Goal: Find specific page/section: Find specific page/section

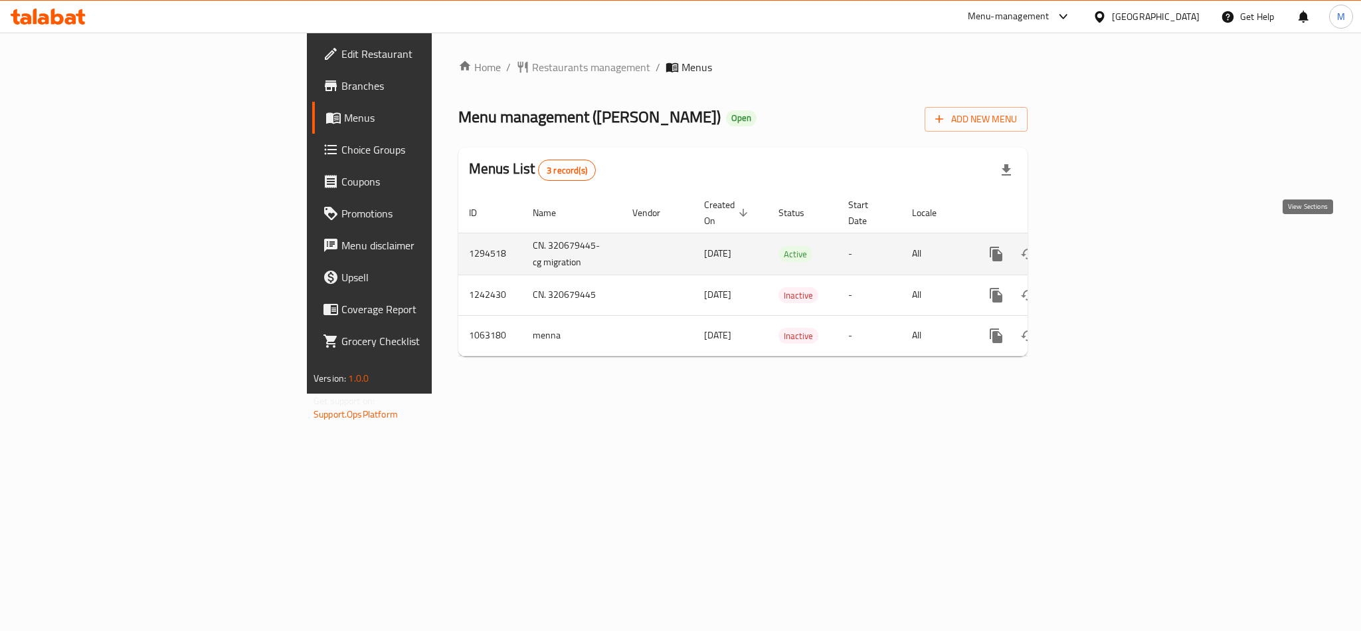
click at [1108, 240] on link "enhanced table" at bounding box center [1092, 254] width 32 height 32
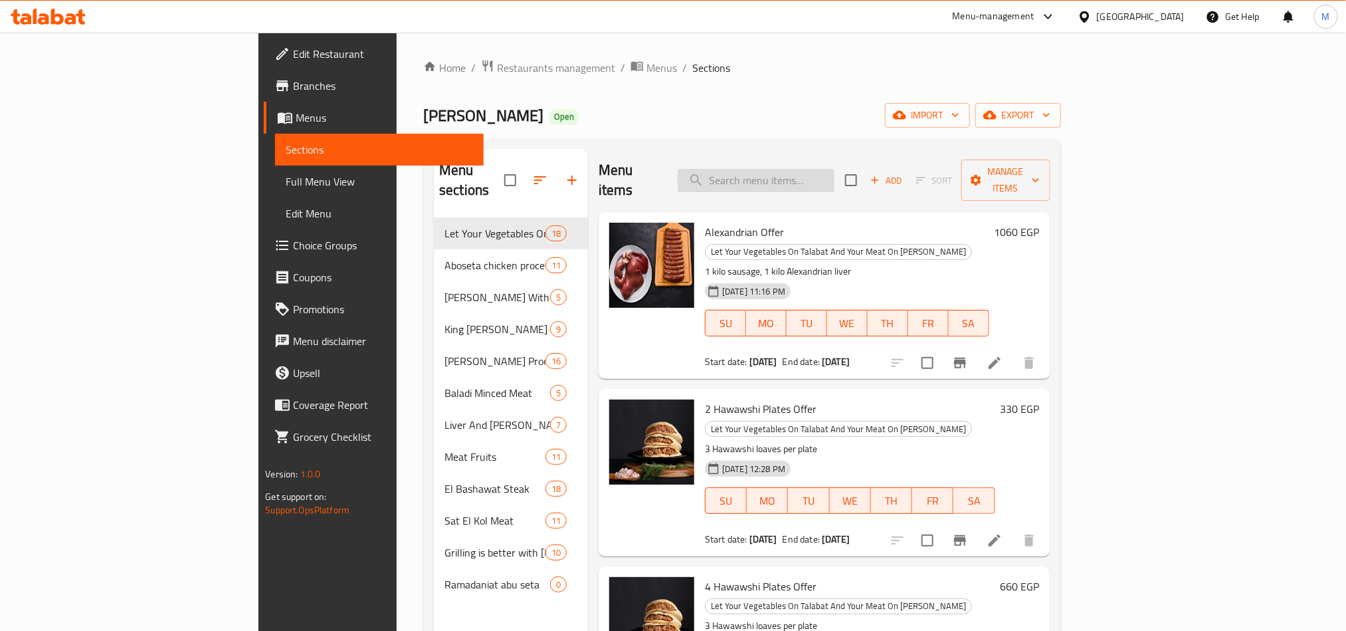
click at [830, 169] on input "search" at bounding box center [756, 180] width 157 height 23
paste input "نص صدور بانيه نص ناجتس نص ستربس بارد"
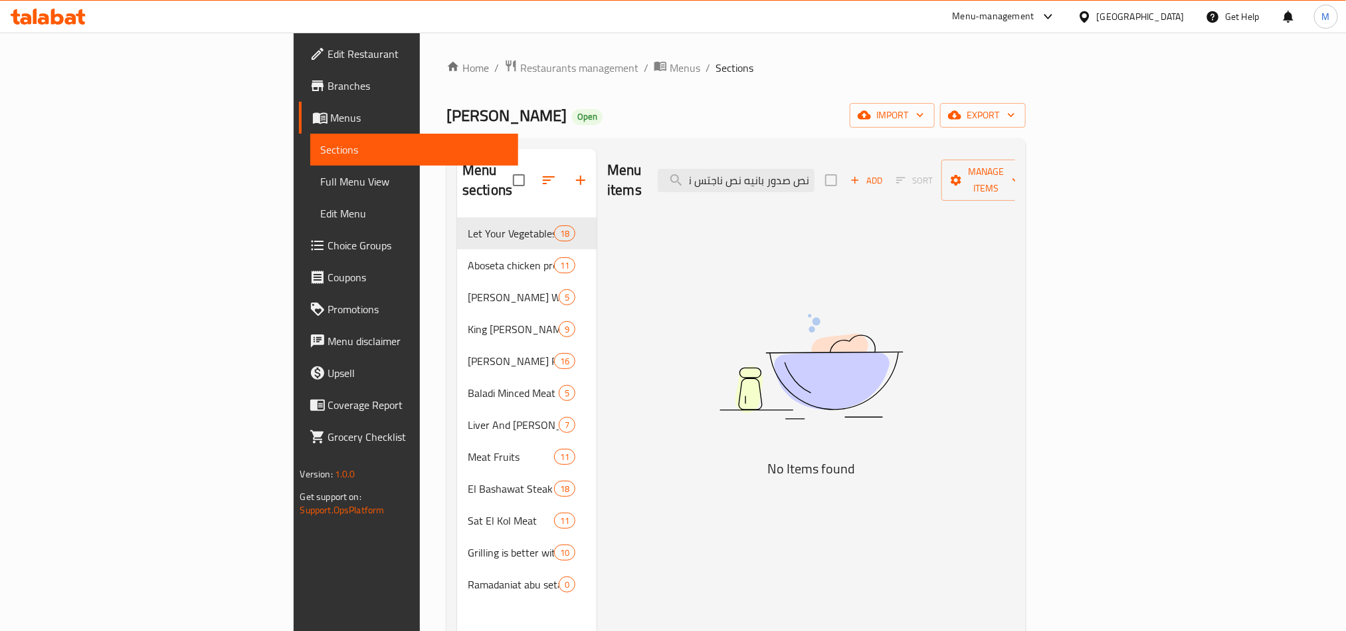
scroll to position [0, 1]
click at [815, 169] on input "نص صدور بانيه نص ناجتس نص ستربس بارد" at bounding box center [736, 180] width 157 height 23
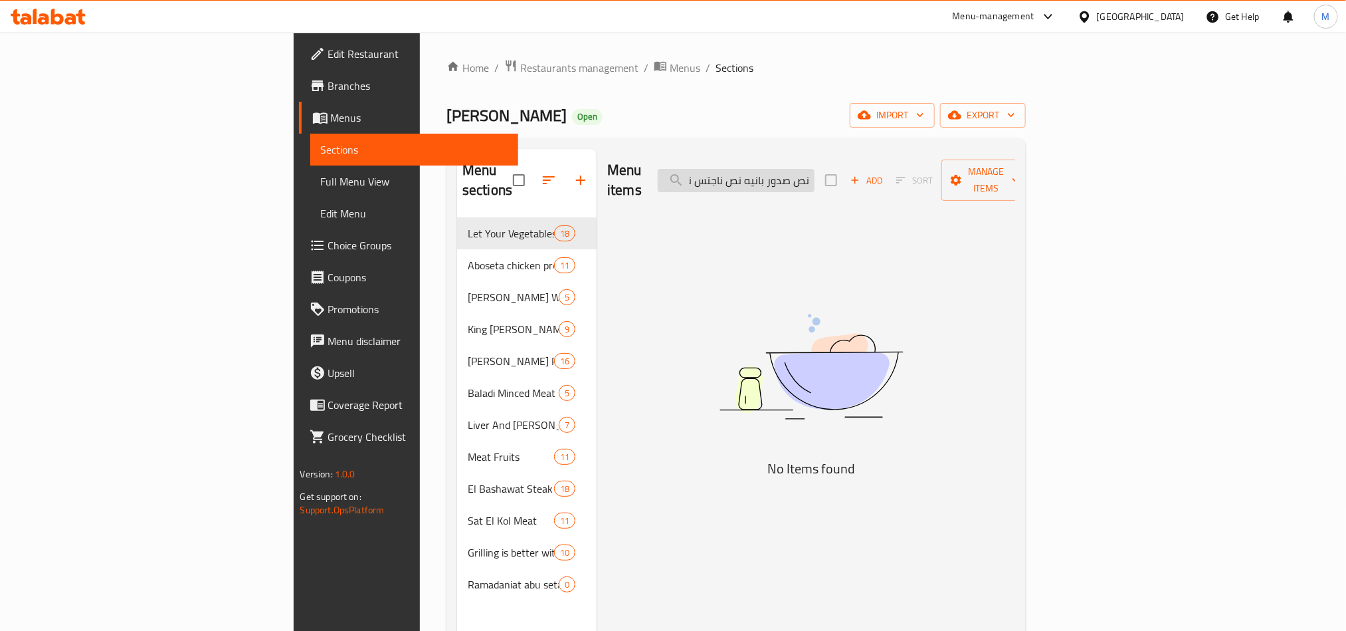
type input "ا"
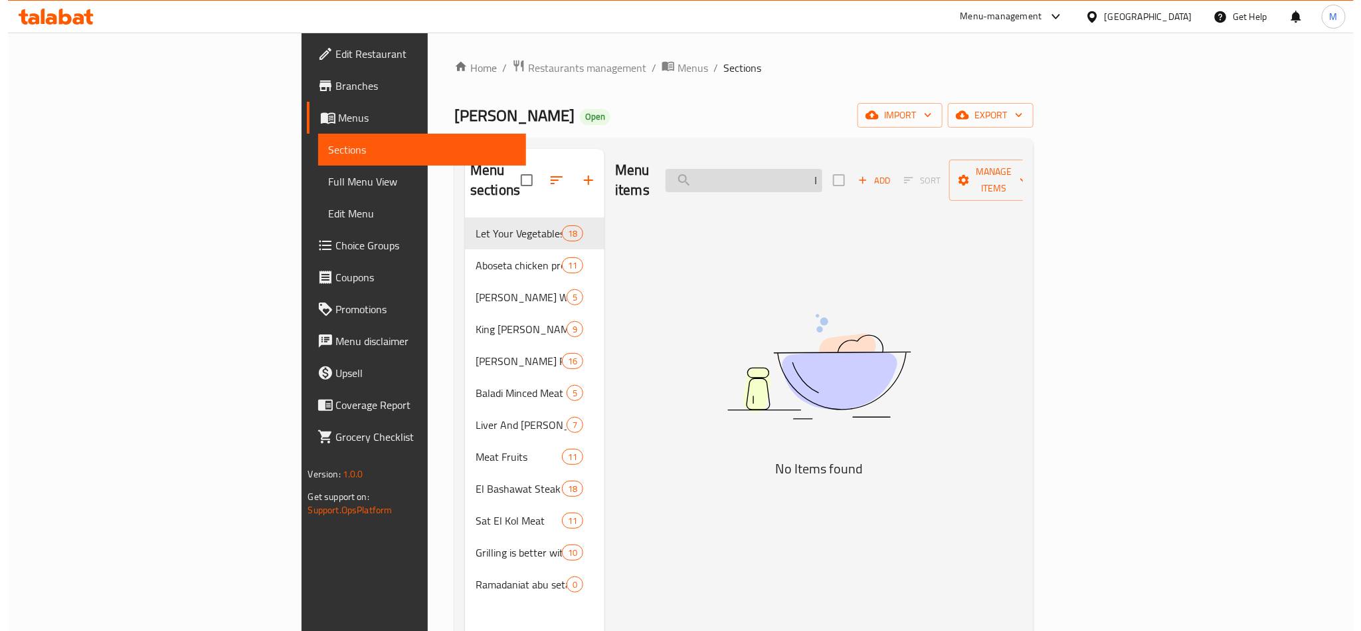
scroll to position [0, 0]
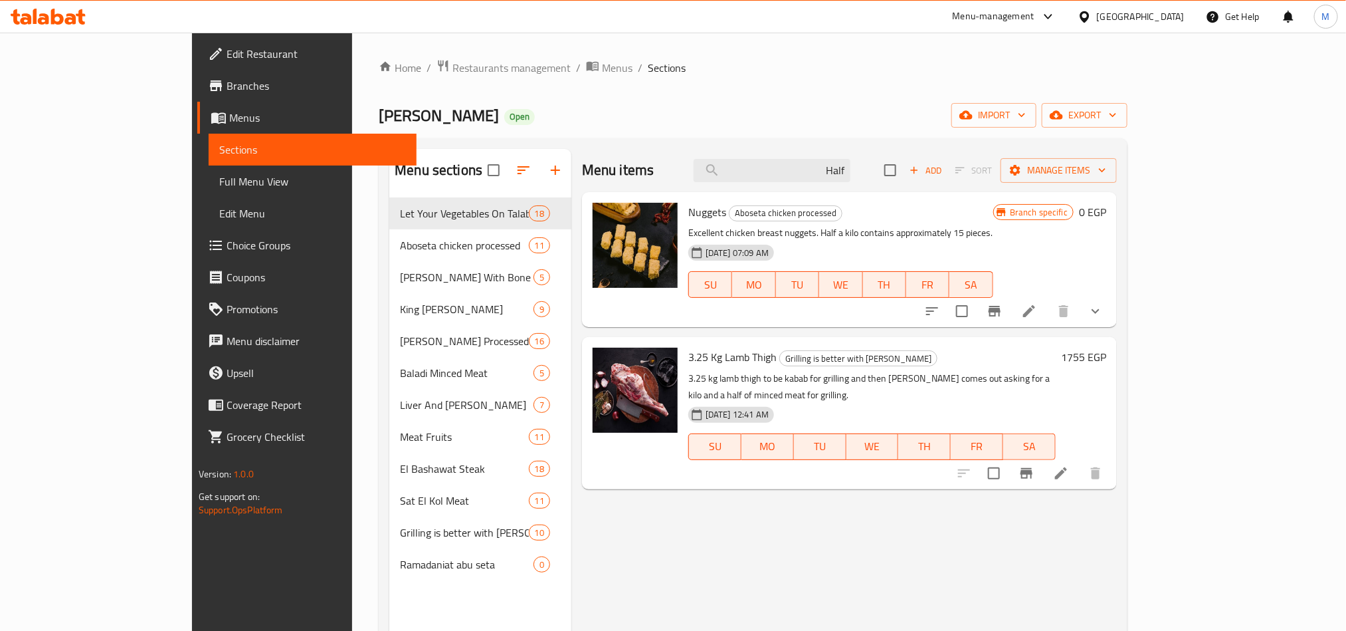
type input "Half"
click at [452, 66] on span "Restaurants management" at bounding box center [511, 68] width 118 height 16
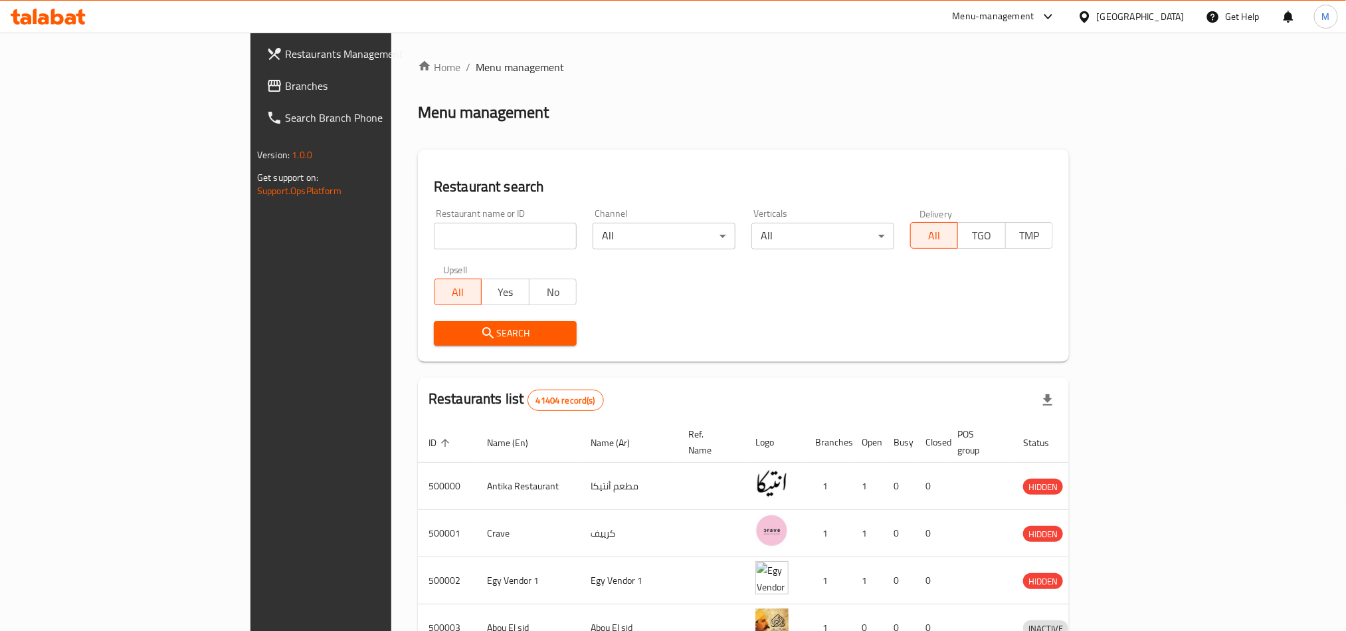
click at [434, 227] on input "search" at bounding box center [505, 236] width 143 height 27
paste input "663160"
type input "663160"
click at [445, 338] on span "Search" at bounding box center [506, 333] width 122 height 17
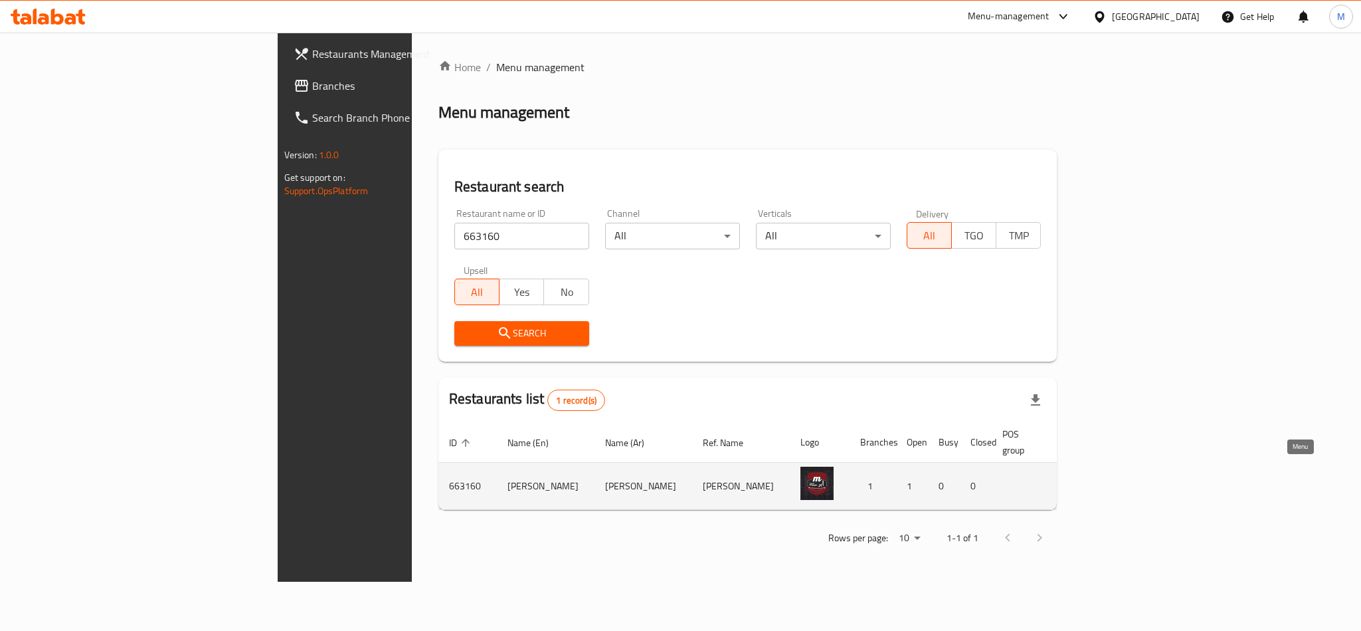
click at [1153, 481] on icon "enhanced table" at bounding box center [1146, 486] width 15 height 11
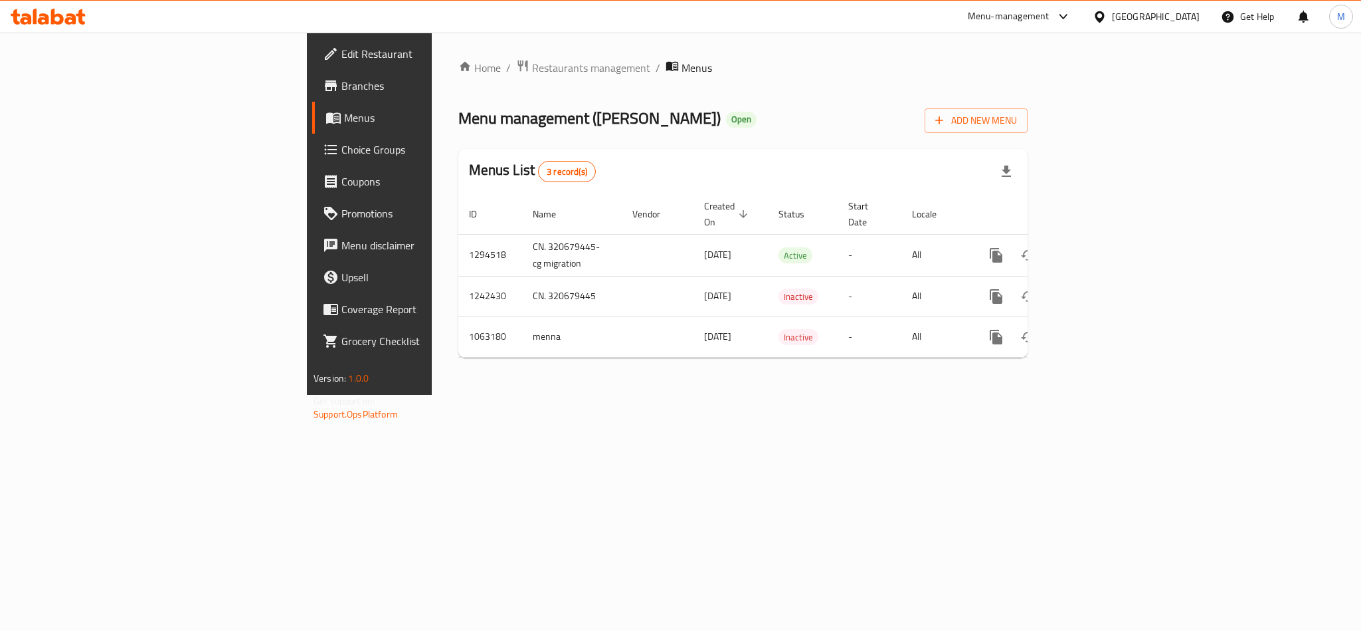
click at [342, 88] on span "Branches" at bounding box center [433, 86] width 182 height 16
